Goal: Transaction & Acquisition: Purchase product/service

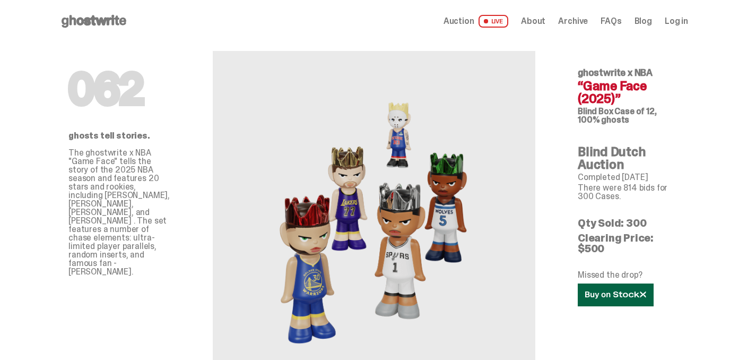
click at [591, 283] on link at bounding box center [616, 294] width 76 height 23
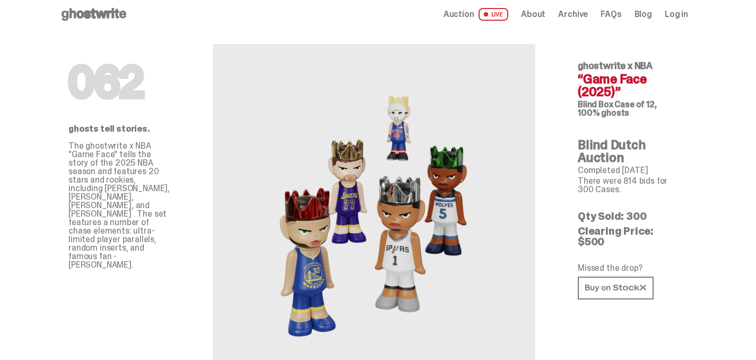
scroll to position [7, 0]
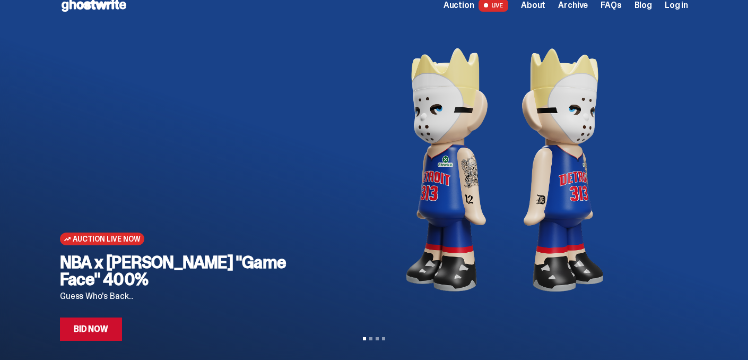
scroll to position [13, 0]
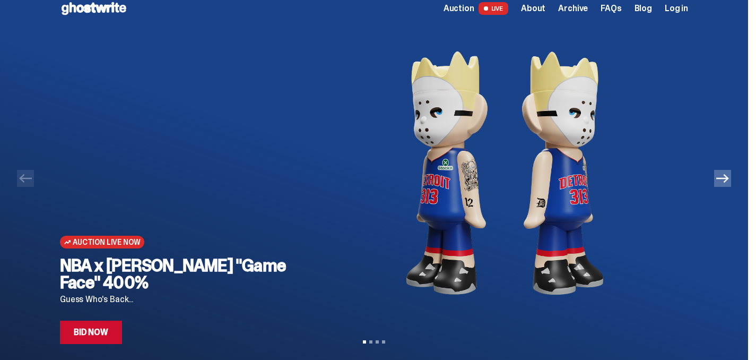
click at [148, 276] on h2 "NBA x [PERSON_NAME] "Game Face" 400%" at bounding box center [190, 274] width 261 height 34
click at [89, 328] on link "Bid Now" at bounding box center [91, 331] width 62 height 23
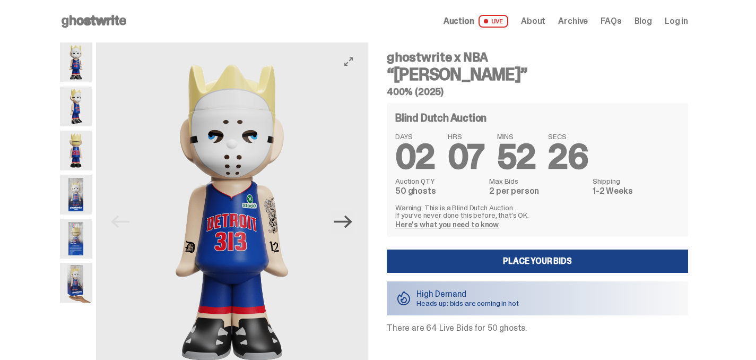
click at [350, 222] on icon "Next" at bounding box center [343, 221] width 19 height 13
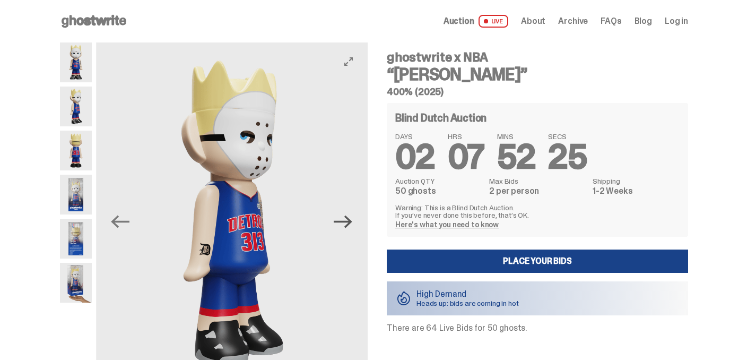
click at [350, 222] on icon "Next" at bounding box center [343, 221] width 19 height 13
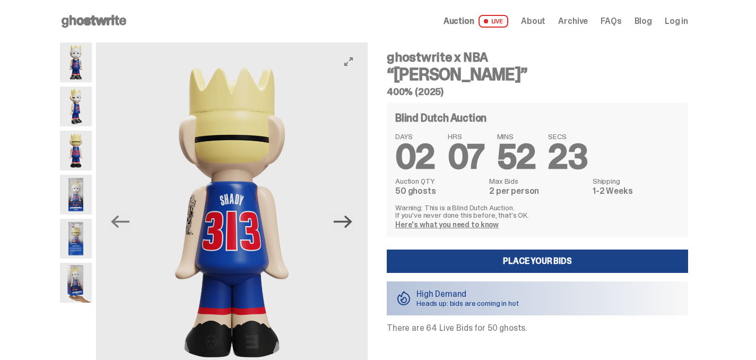
click at [350, 222] on icon "Next" at bounding box center [343, 221] width 19 height 13
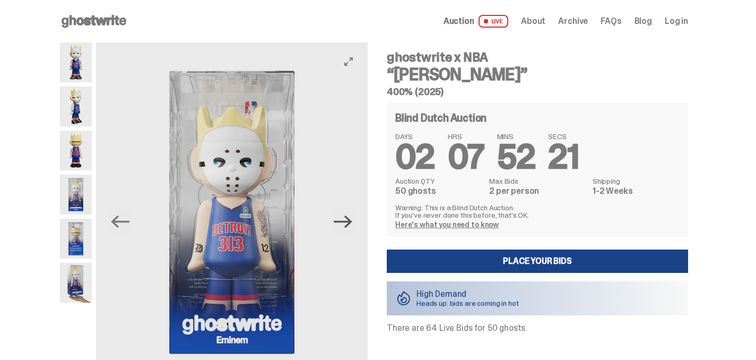
click at [350, 222] on icon "Next" at bounding box center [343, 221] width 19 height 13
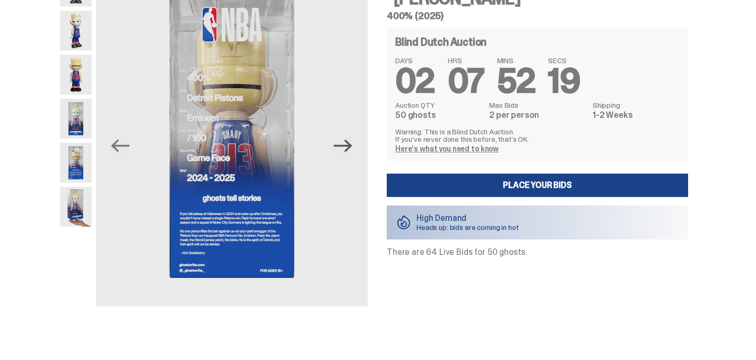
scroll to position [99, 0]
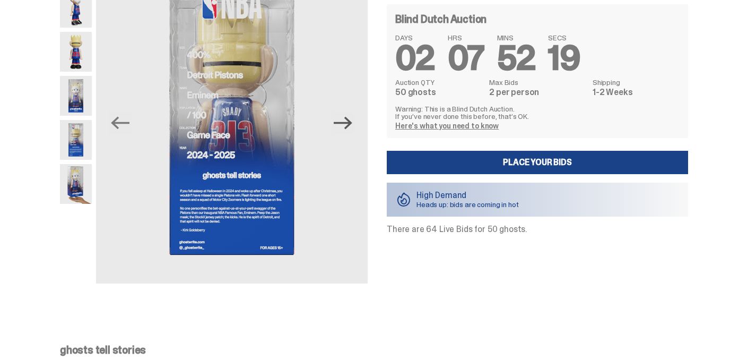
click at [343, 123] on icon "Next" at bounding box center [343, 123] width 19 height 13
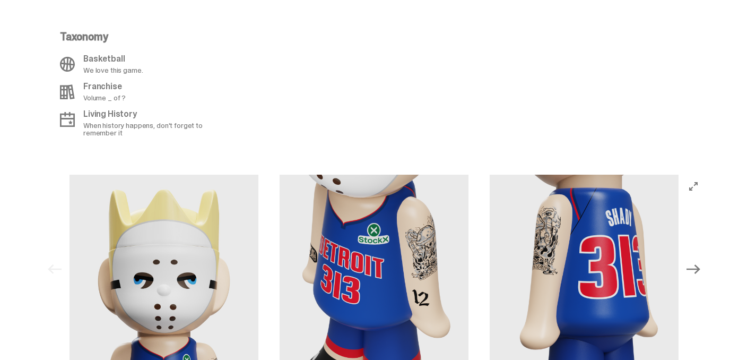
scroll to position [1117, 0]
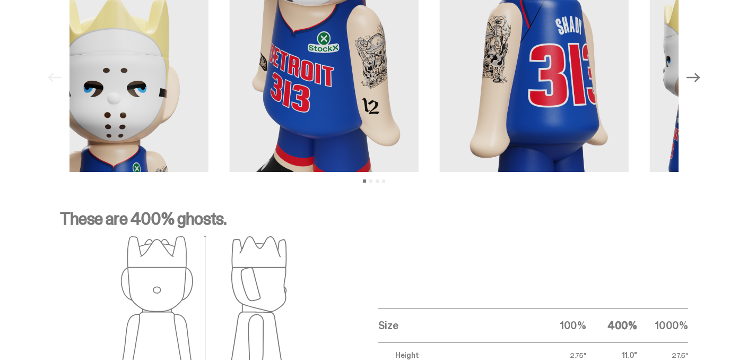
click at [197, 85] on img at bounding box center [114, 77] width 189 height 189
